Goal: Information Seeking & Learning: Learn about a topic

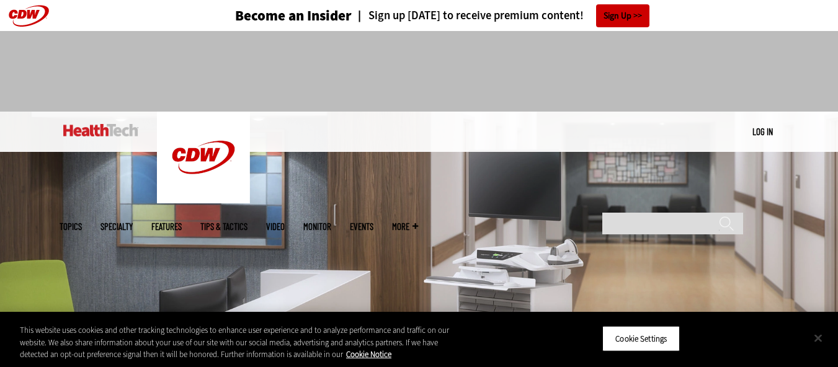
click at [816, 335] on button "Close" at bounding box center [818, 337] width 27 height 27
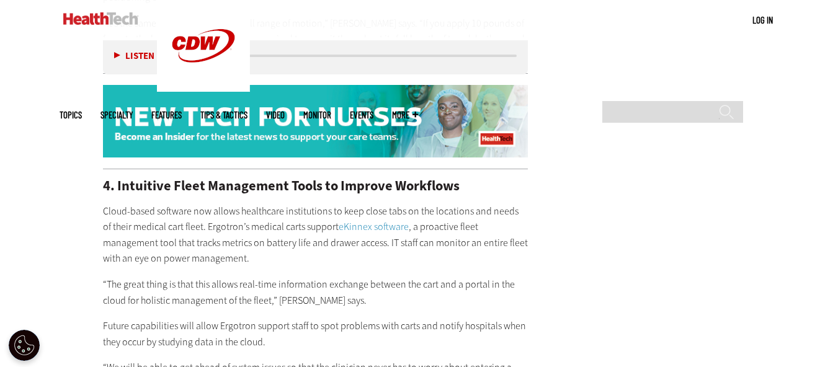
scroll to position [1985, 0]
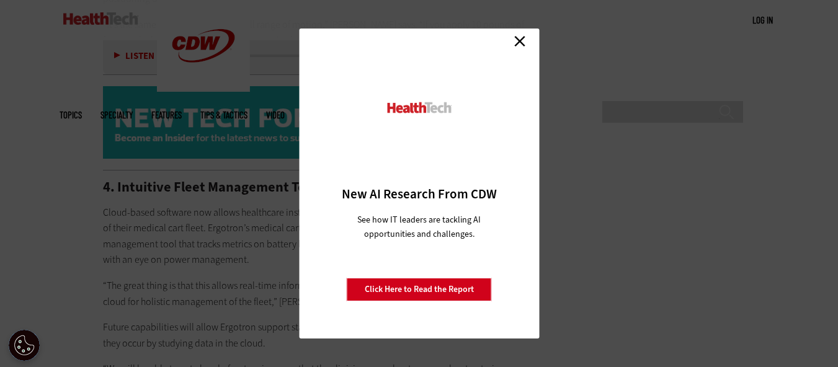
click at [522, 37] on link "Close" at bounding box center [520, 41] width 19 height 19
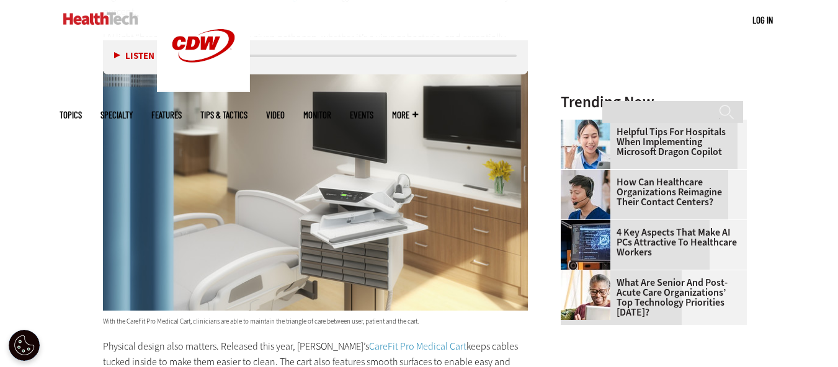
scroll to position [1427, 0]
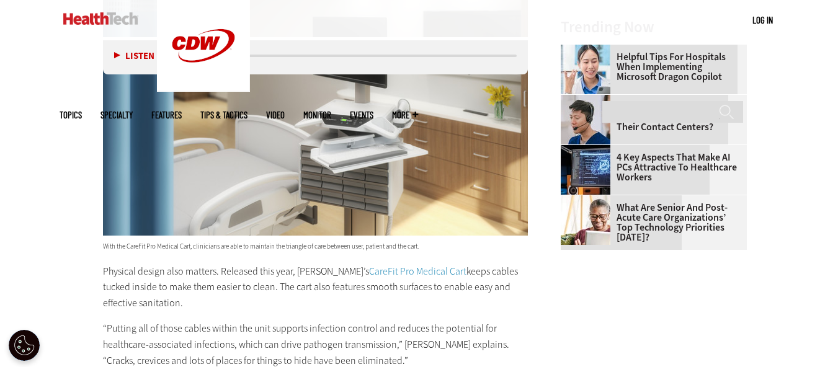
drag, startPoint x: 104, startPoint y: 252, endPoint x: 240, endPoint y: 282, distance: 139.0
click at [240, 282] on p "Physical design also matters. Released this year, [PERSON_NAME]’s CareFit Pro M…" at bounding box center [316, 288] width 426 height 48
copy p "Physical design also matters. Released this year, [PERSON_NAME]’s CareFit Pro M…"
click at [645, 189] on main "Home » Hardware Close New AI Research From CDW See how IT leaders are tackling …" at bounding box center [420, 307] width 720 height 2618
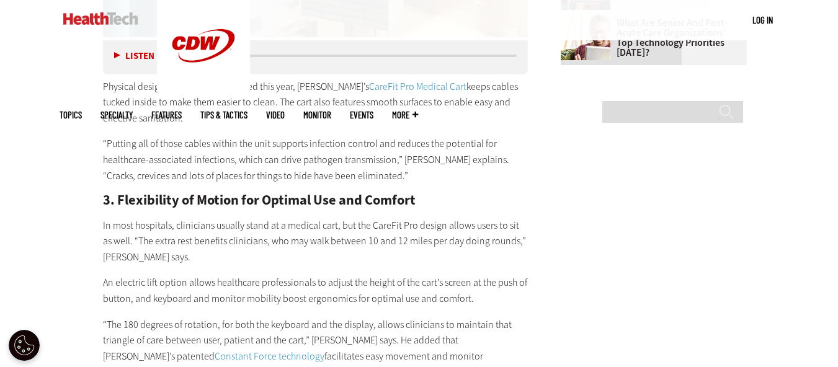
scroll to position [1613, 0]
drag, startPoint x: 100, startPoint y: 303, endPoint x: 525, endPoint y: 345, distance: 427.0
click at [525, 345] on article "[DATE] Twitter Facebook LinkedIn Reddit Flipboard Email Hardware 4 Ways Mobile …" at bounding box center [303, 135] width 450 height 2552
copy p "“The 180 degrees of rotation, for both the keyboard and the display, allows cli…"
click at [550, 262] on main "Home » Hardware Close New AI Research From CDW See how IT leaders are tackling …" at bounding box center [420, 121] width 720 height 2618
